Goal: Entertainment & Leisure: Consume media (video, audio)

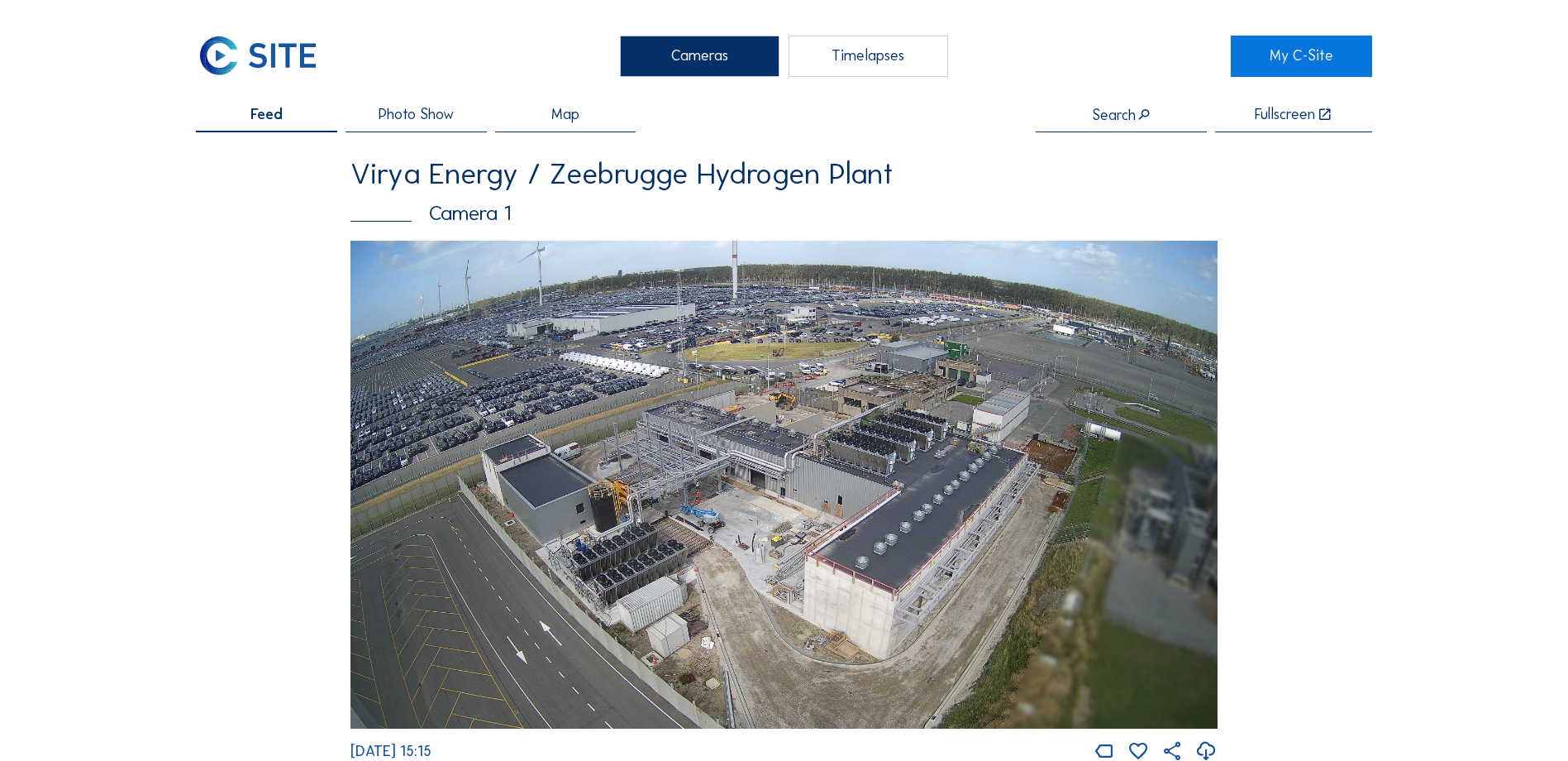
click at [437, 121] on span "Photo Show" at bounding box center [416, 115] width 76 height 15
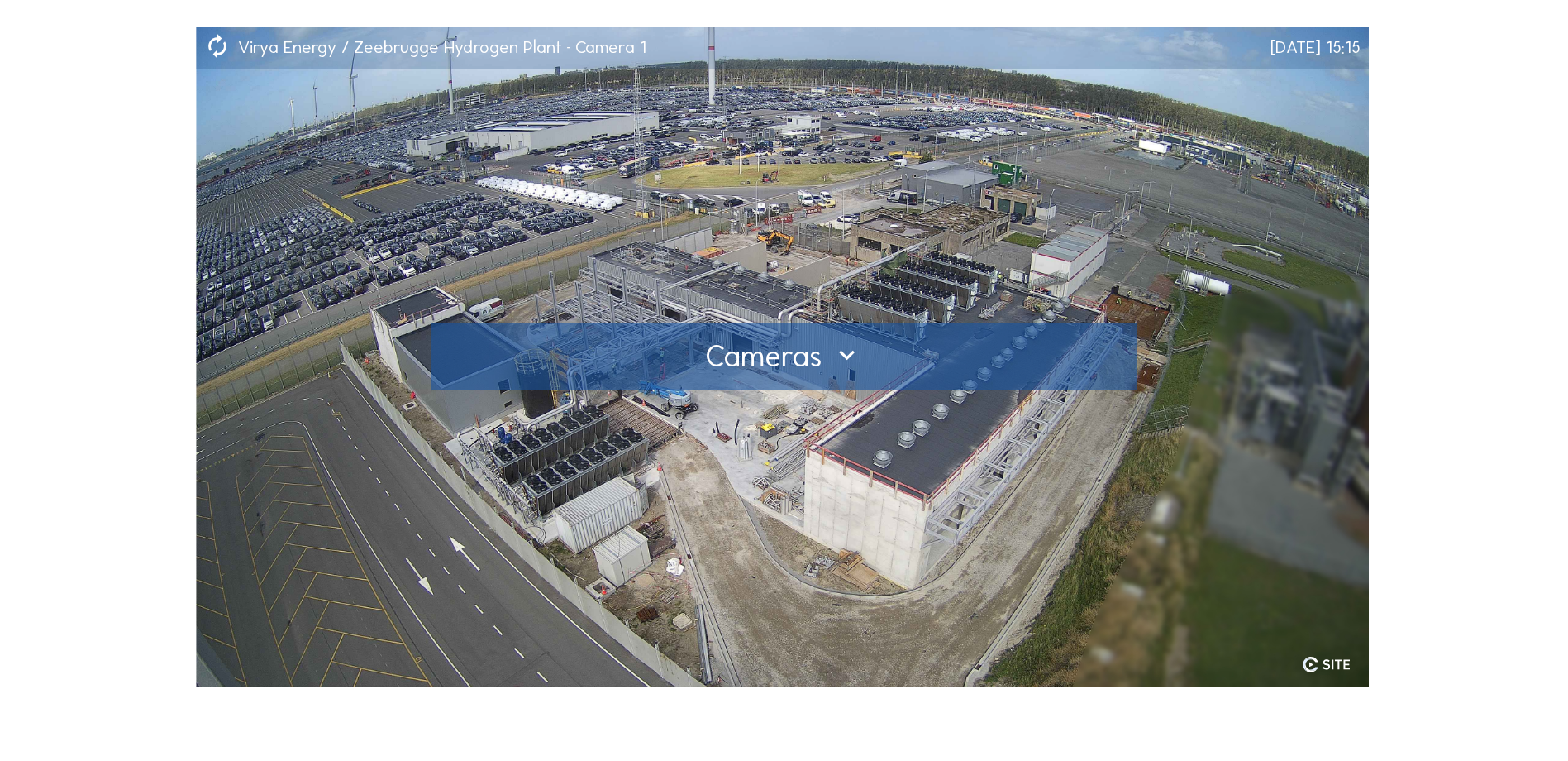
scroll to position [165, 0]
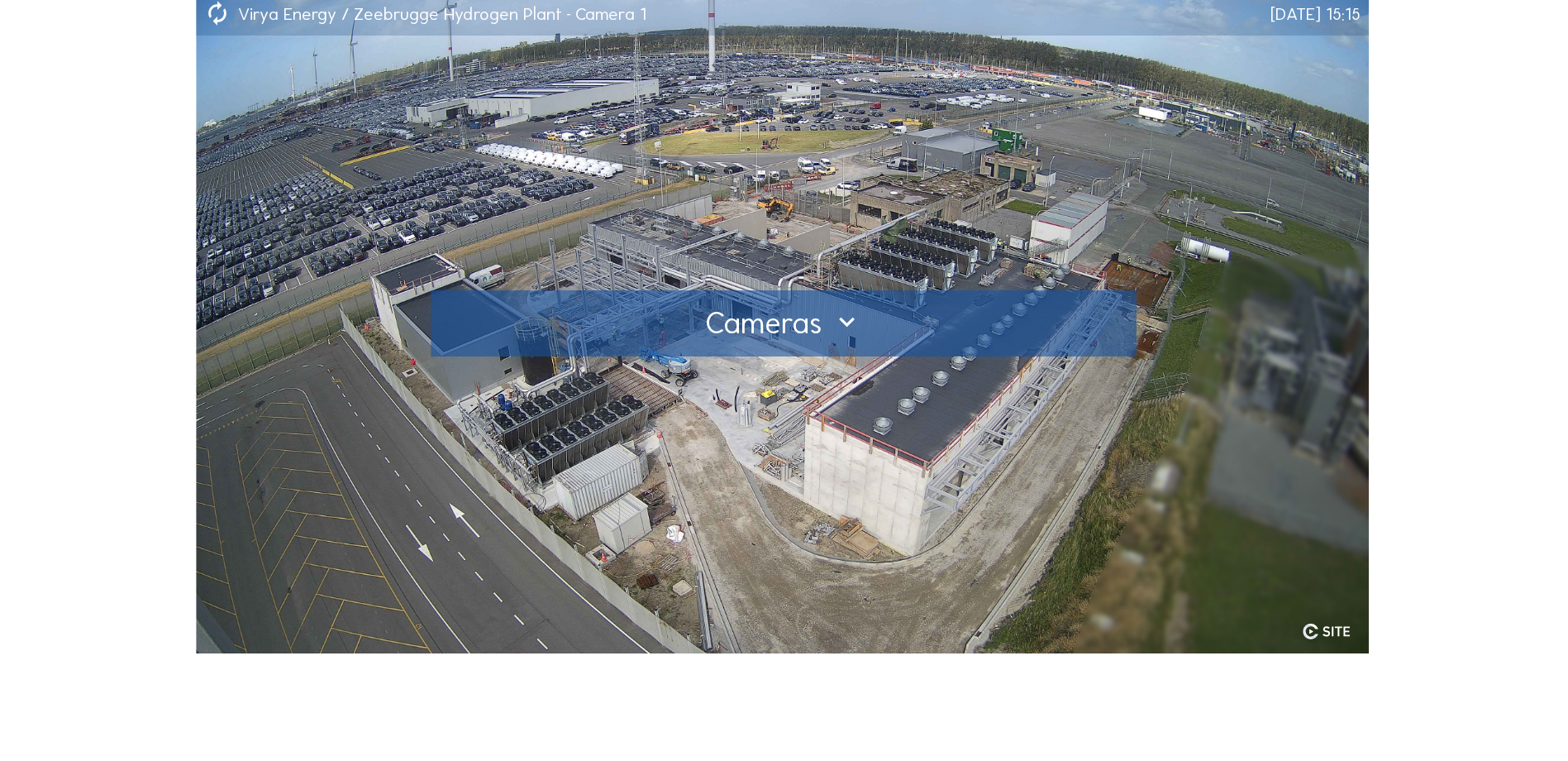
click at [841, 325] on div at bounding box center [784, 323] width 674 height 26
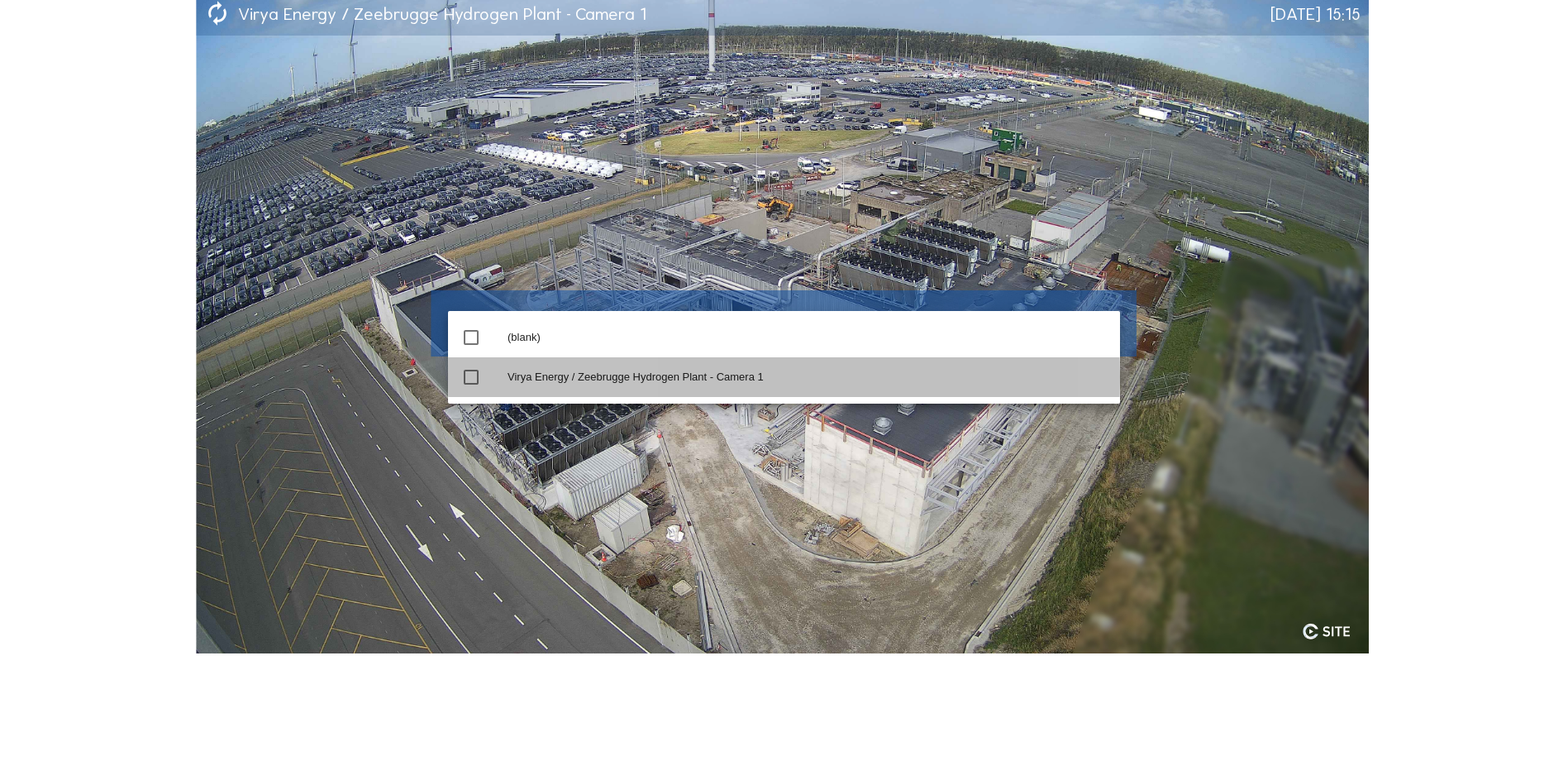
click at [629, 374] on div "Virya Energy / Zeebrugge Hydrogen Plant - Camera 1" at bounding box center [807, 378] width 600 height 14
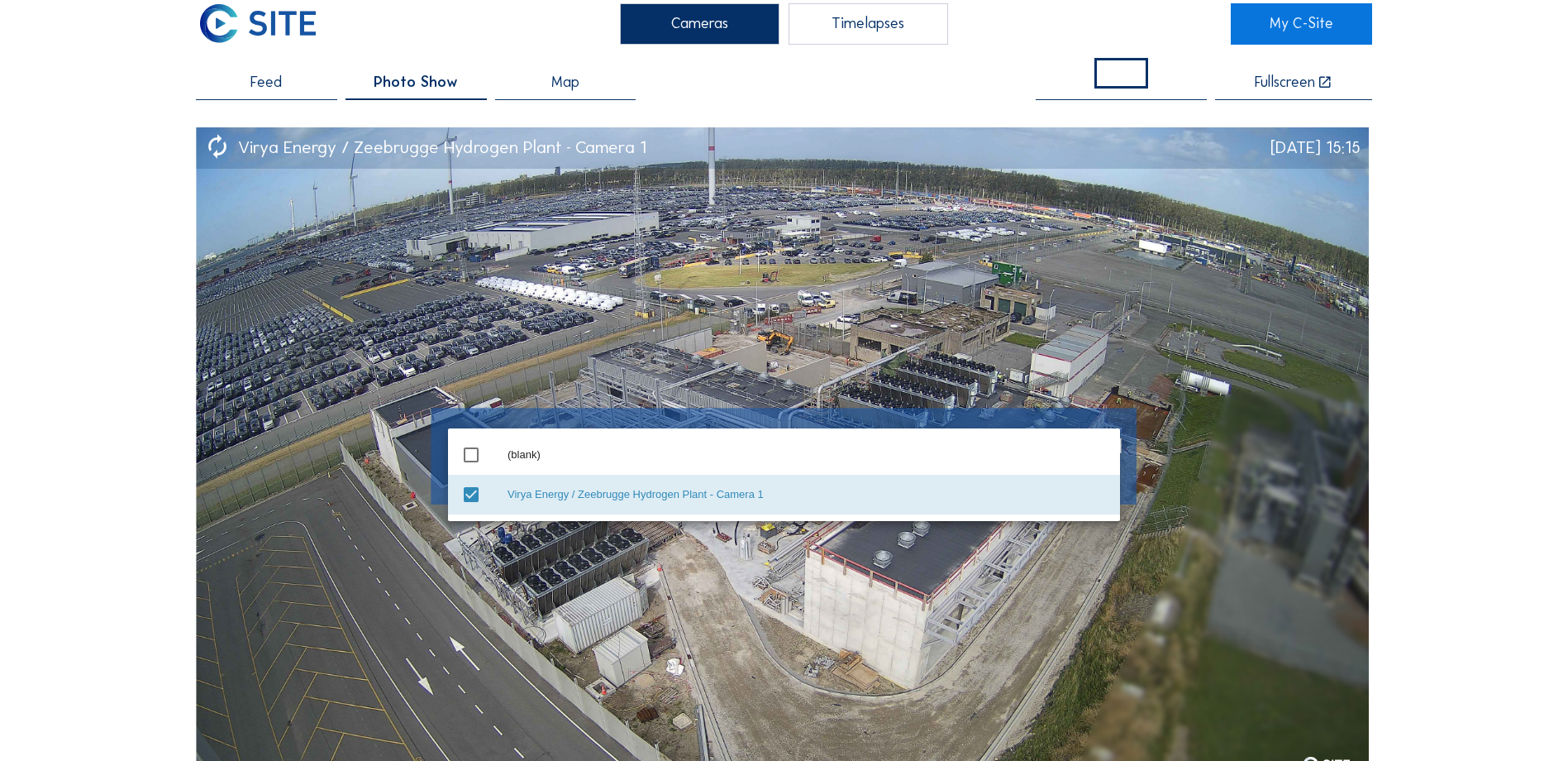
scroll to position [0, 0]
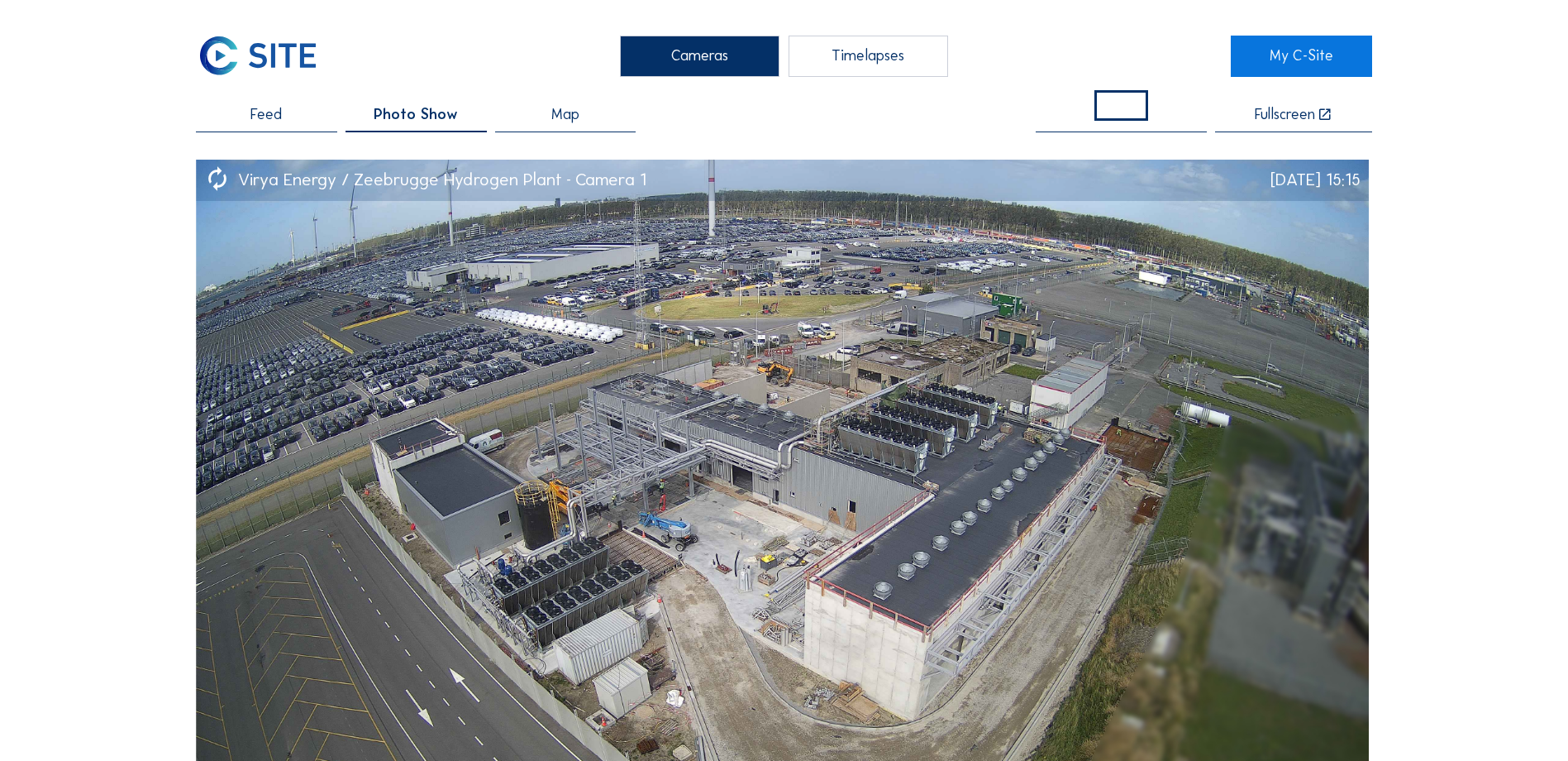
click at [844, 62] on div "Timelapses" at bounding box center [868, 56] width 159 height 42
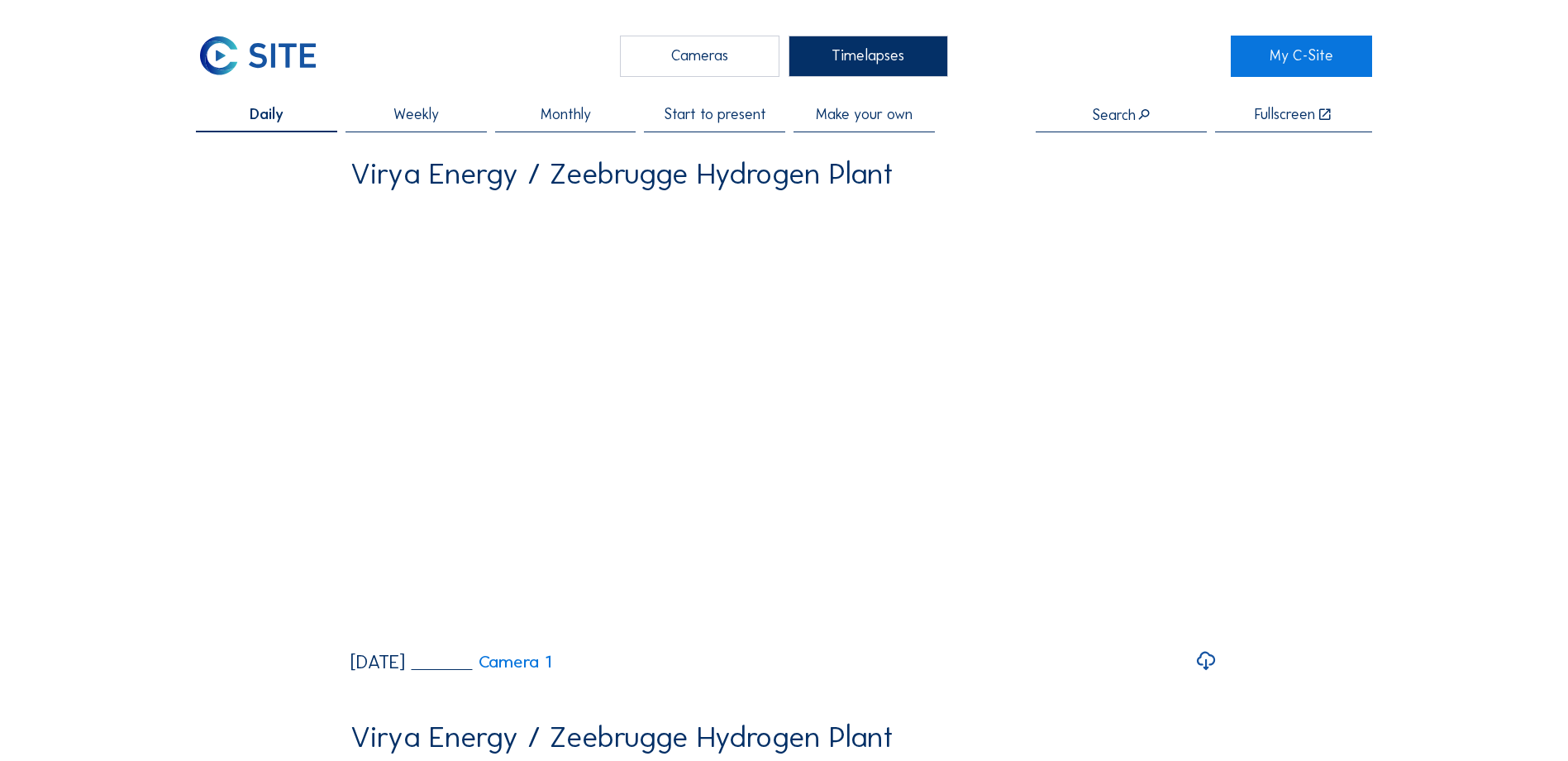
click at [682, 116] on span "Start to present" at bounding box center [715, 115] width 103 height 15
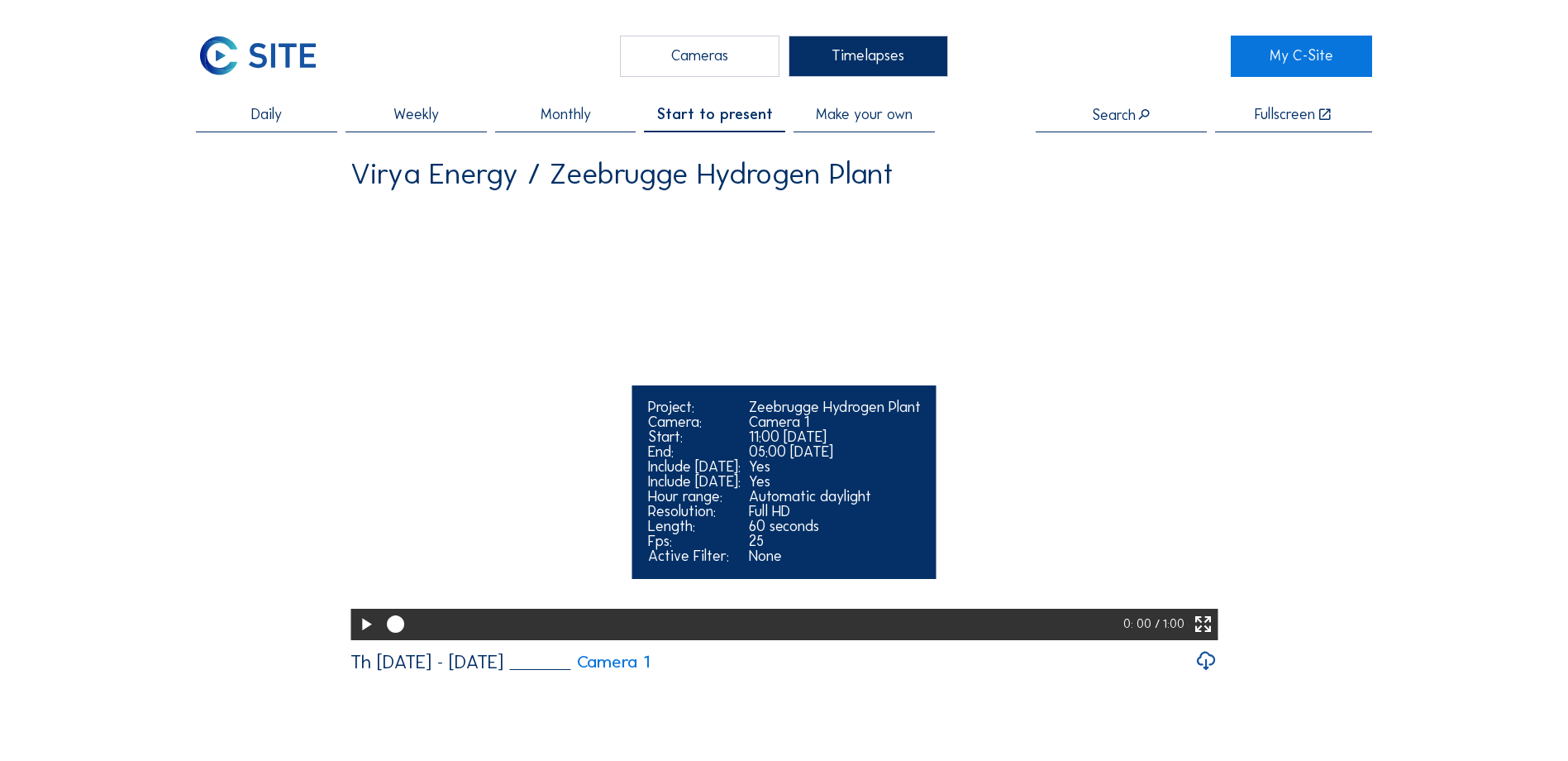
click at [362, 638] on icon at bounding box center [365, 624] width 20 height 25
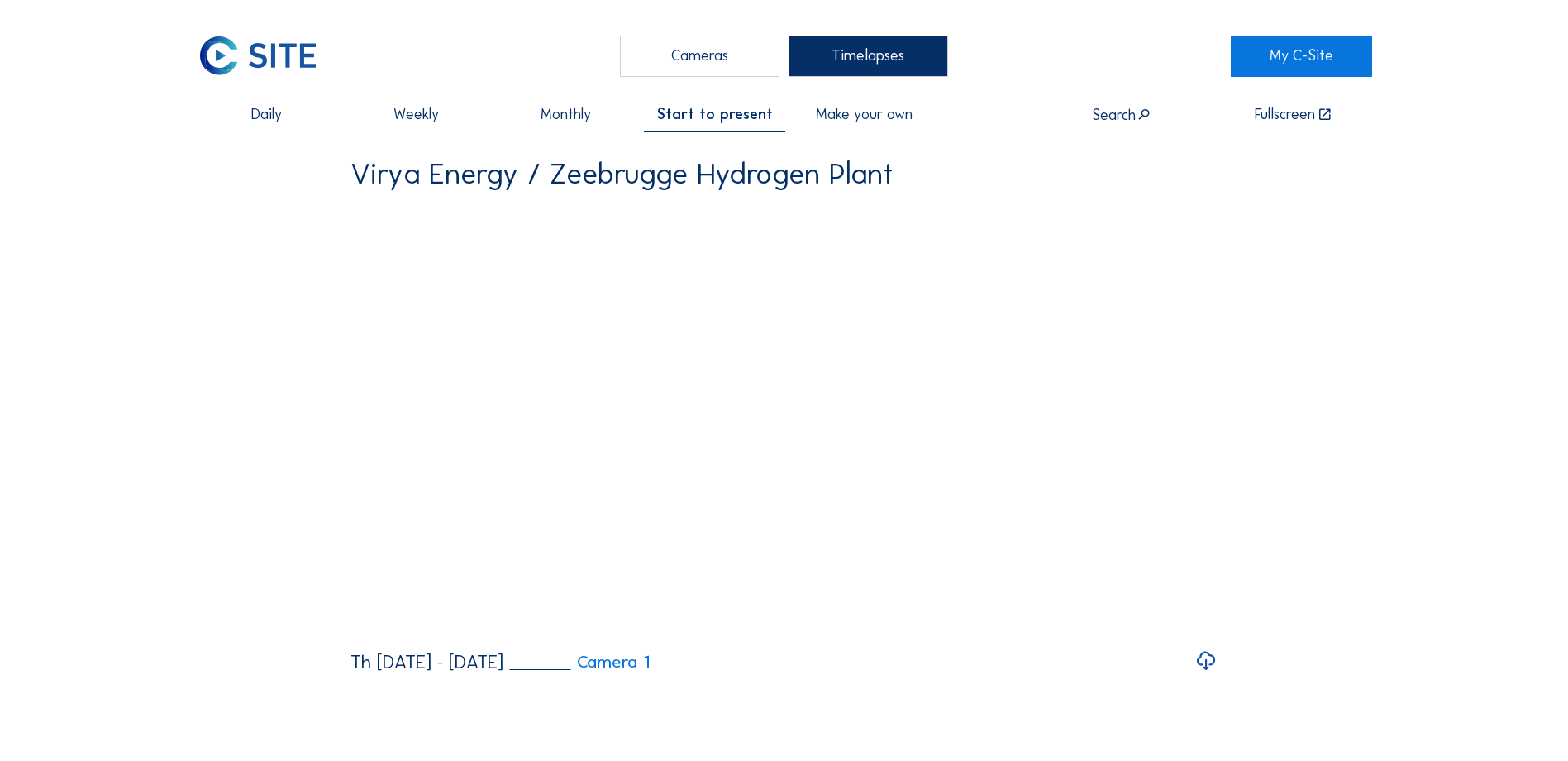
click at [588, 122] on span "Monthly" at bounding box center [566, 115] width 50 height 15
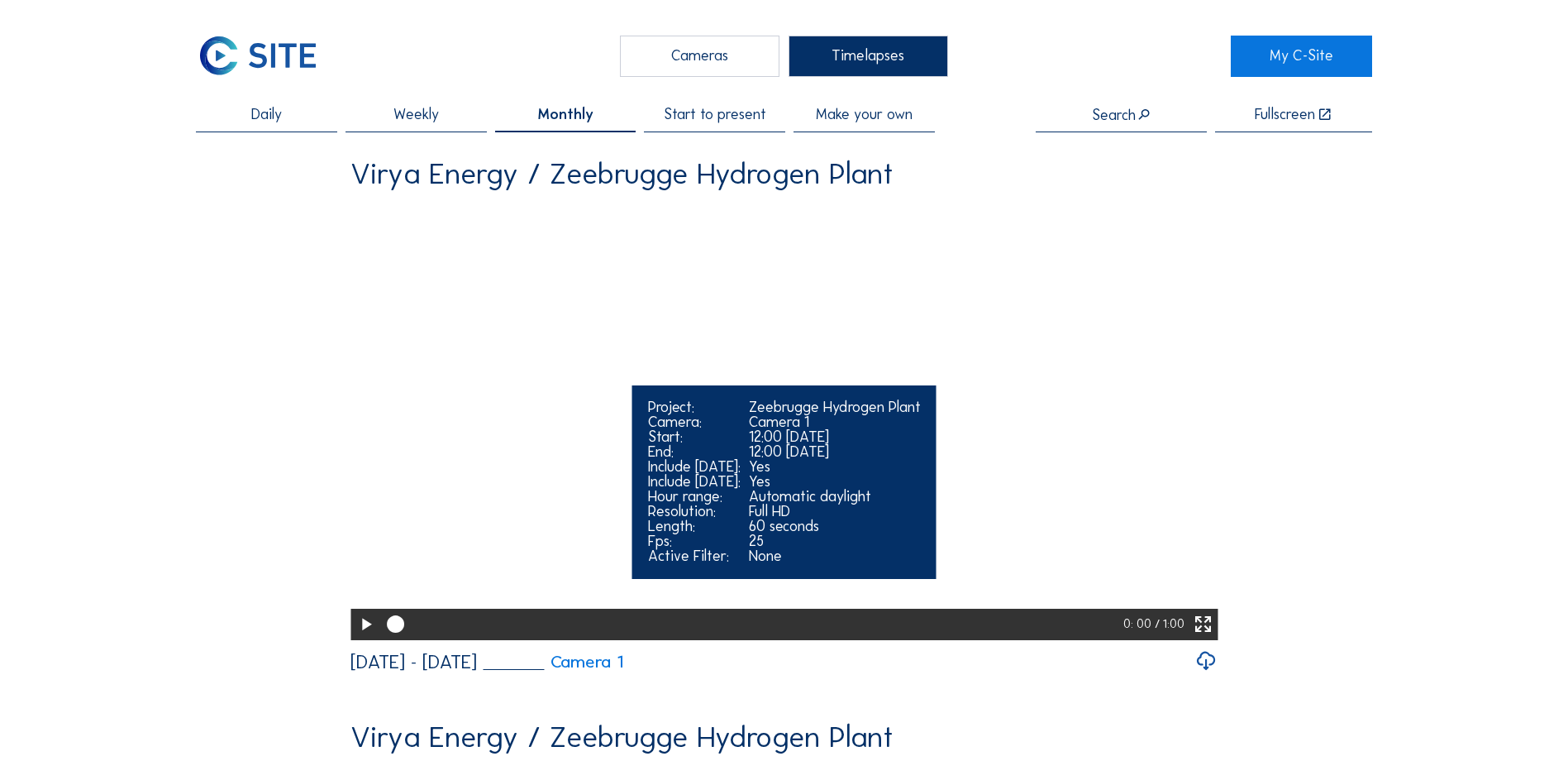
click at [724, 640] on div at bounding box center [752, 624] width 743 height 31
click at [364, 638] on icon at bounding box center [365, 624] width 20 height 25
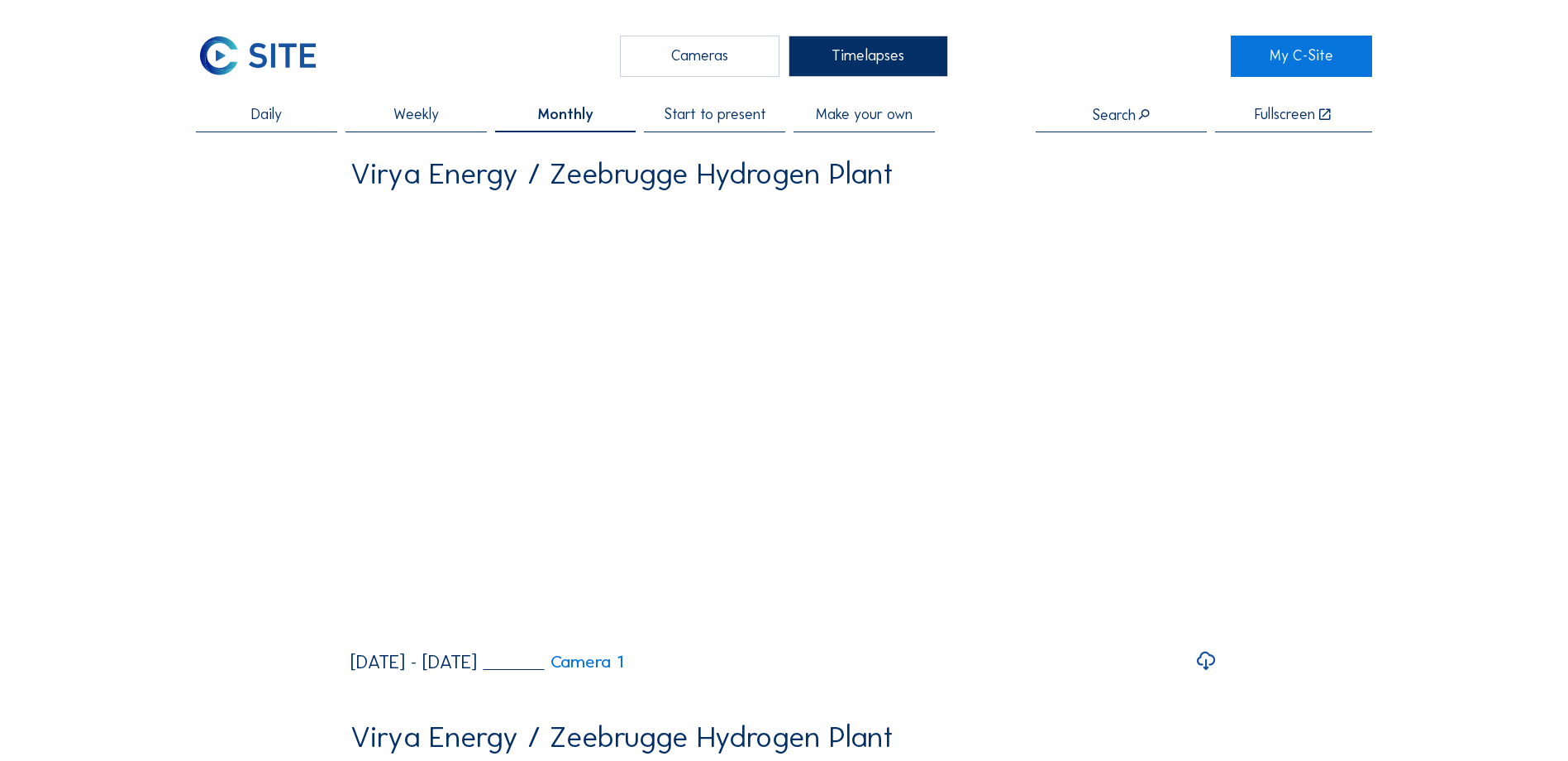
click at [1204, 675] on icon at bounding box center [1206, 661] width 22 height 27
